Goal: Find specific page/section: Find specific page/section

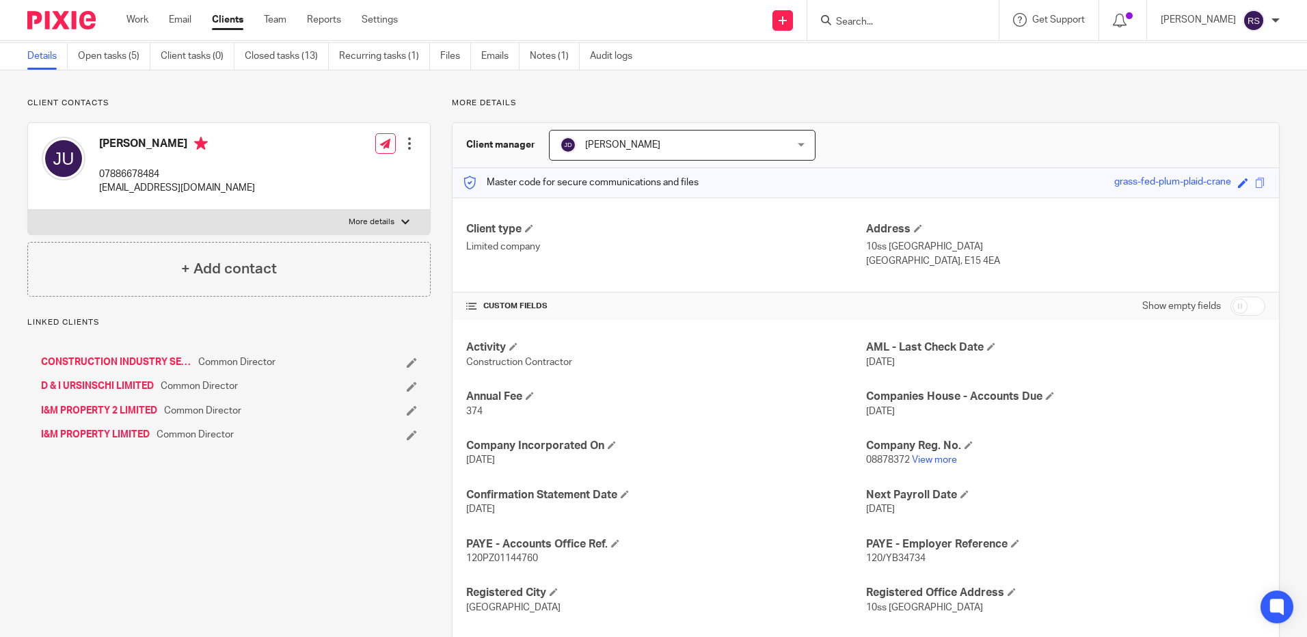
scroll to position [137, 0]
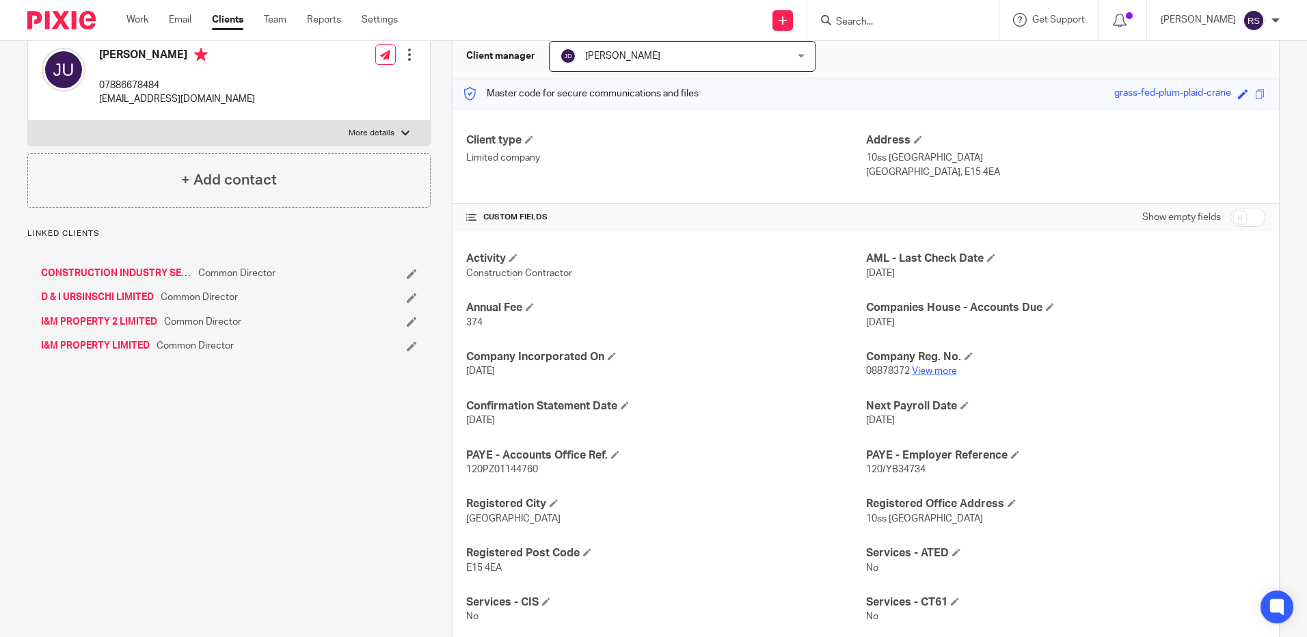
click at [926, 371] on link "View more" at bounding box center [934, 371] width 45 height 10
click at [81, 270] on link "CONSTRUCTION INDUSTRY SERVICES LIMITED" at bounding box center [116, 274] width 150 height 14
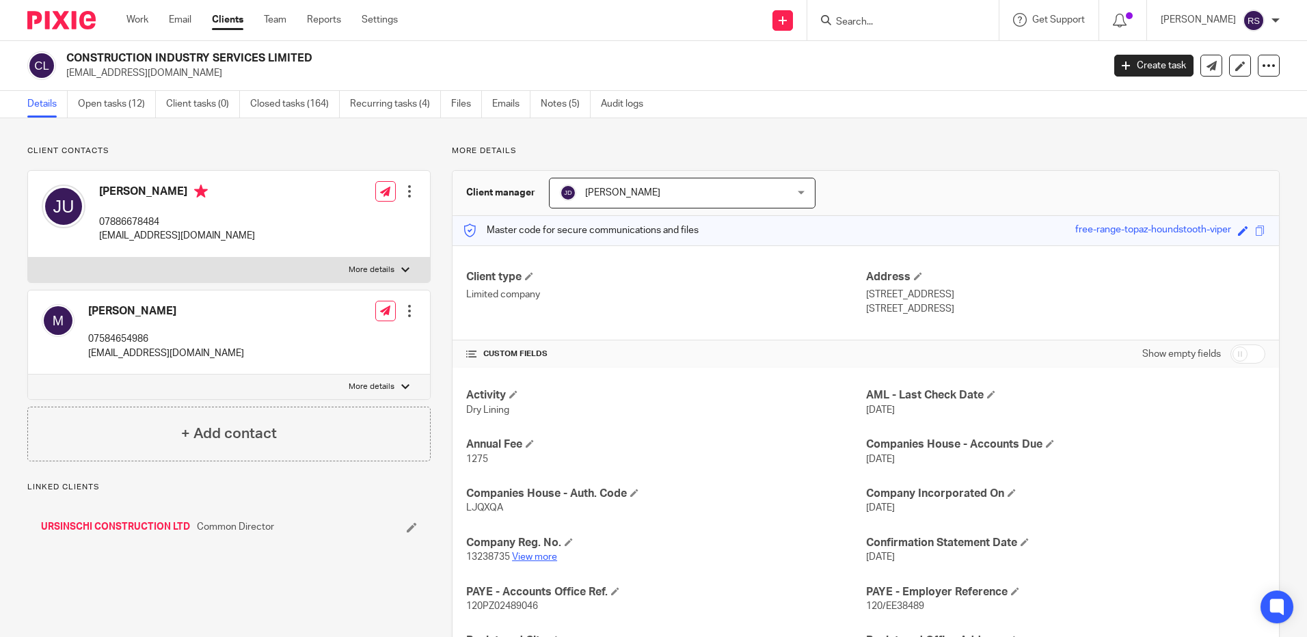
click at [528, 555] on link "View more" at bounding box center [534, 557] width 45 height 10
click at [885, 21] on input "Search" at bounding box center [896, 22] width 123 height 12
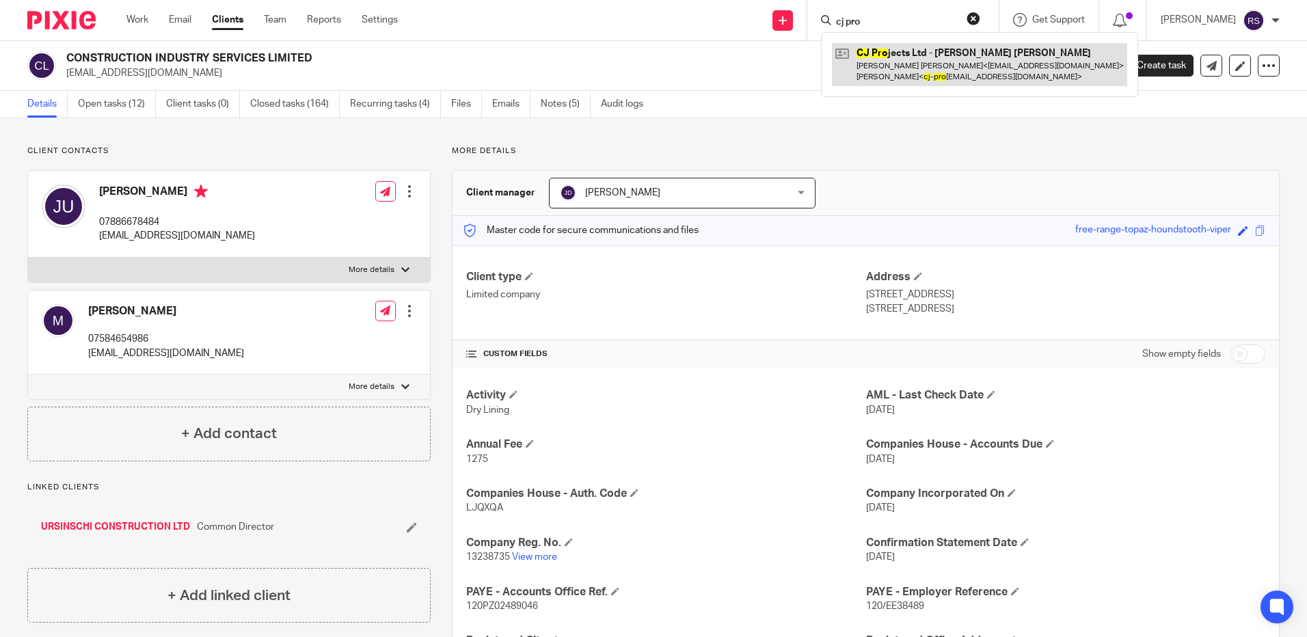
type input "cj pro"
click at [951, 57] on link at bounding box center [979, 64] width 295 height 42
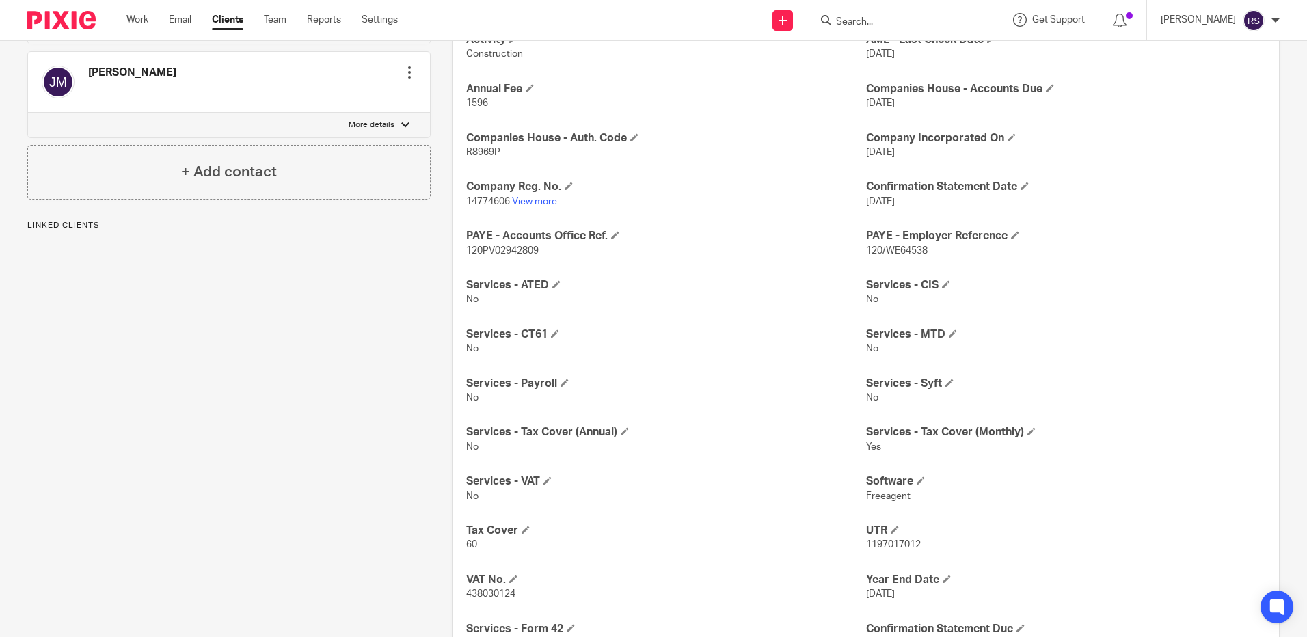
scroll to position [403, 0]
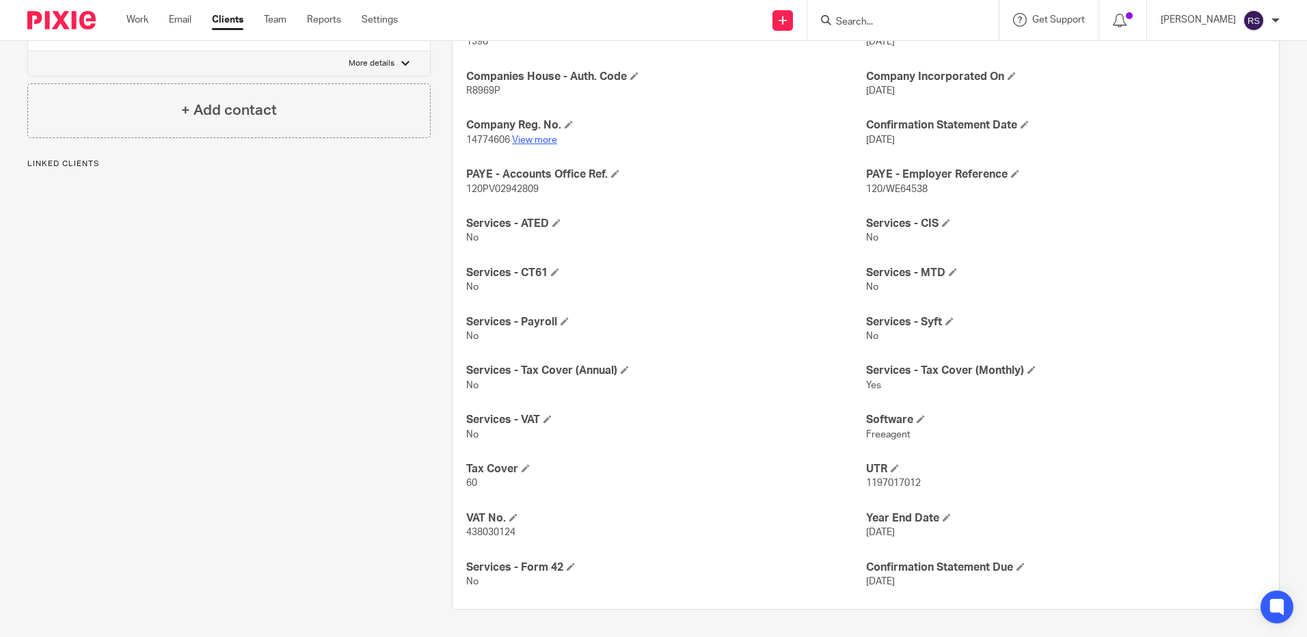
click at [525, 137] on link "View more" at bounding box center [534, 140] width 45 height 10
